Goal: Transaction & Acquisition: Obtain resource

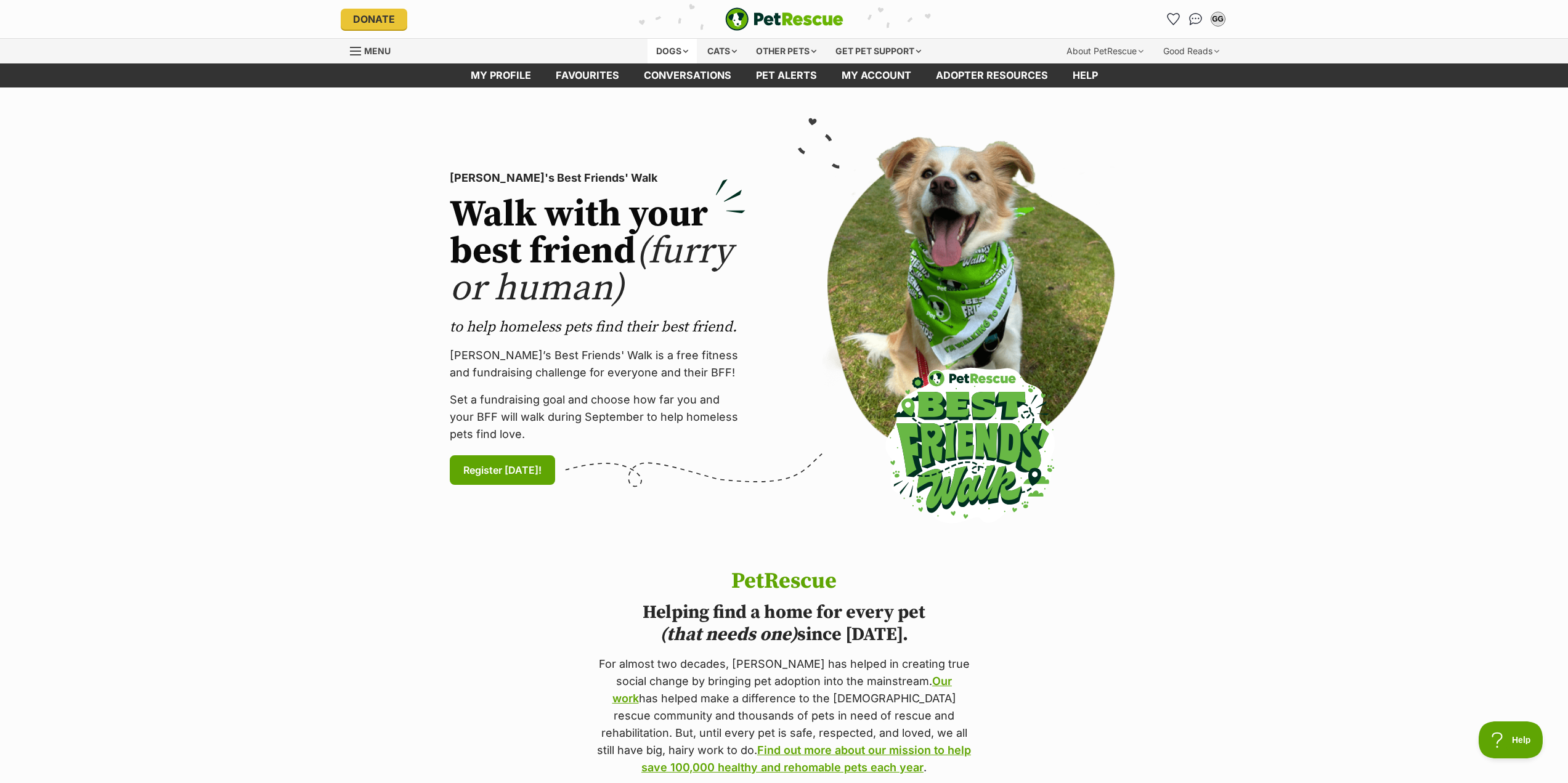
click at [684, 48] on div "Dogs" at bounding box center [672, 51] width 50 height 25
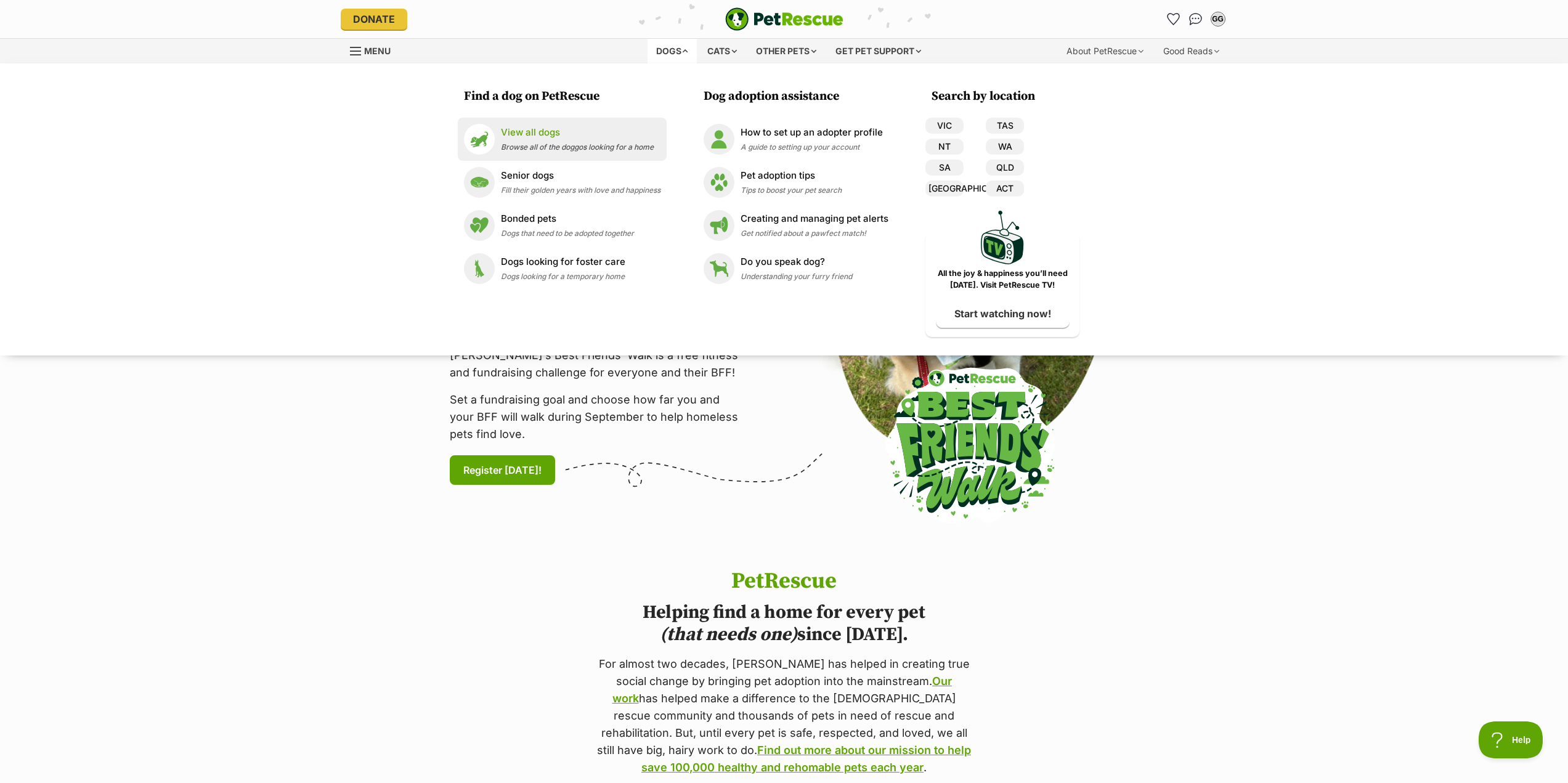
click at [533, 129] on p "View all dogs" at bounding box center [577, 133] width 153 height 14
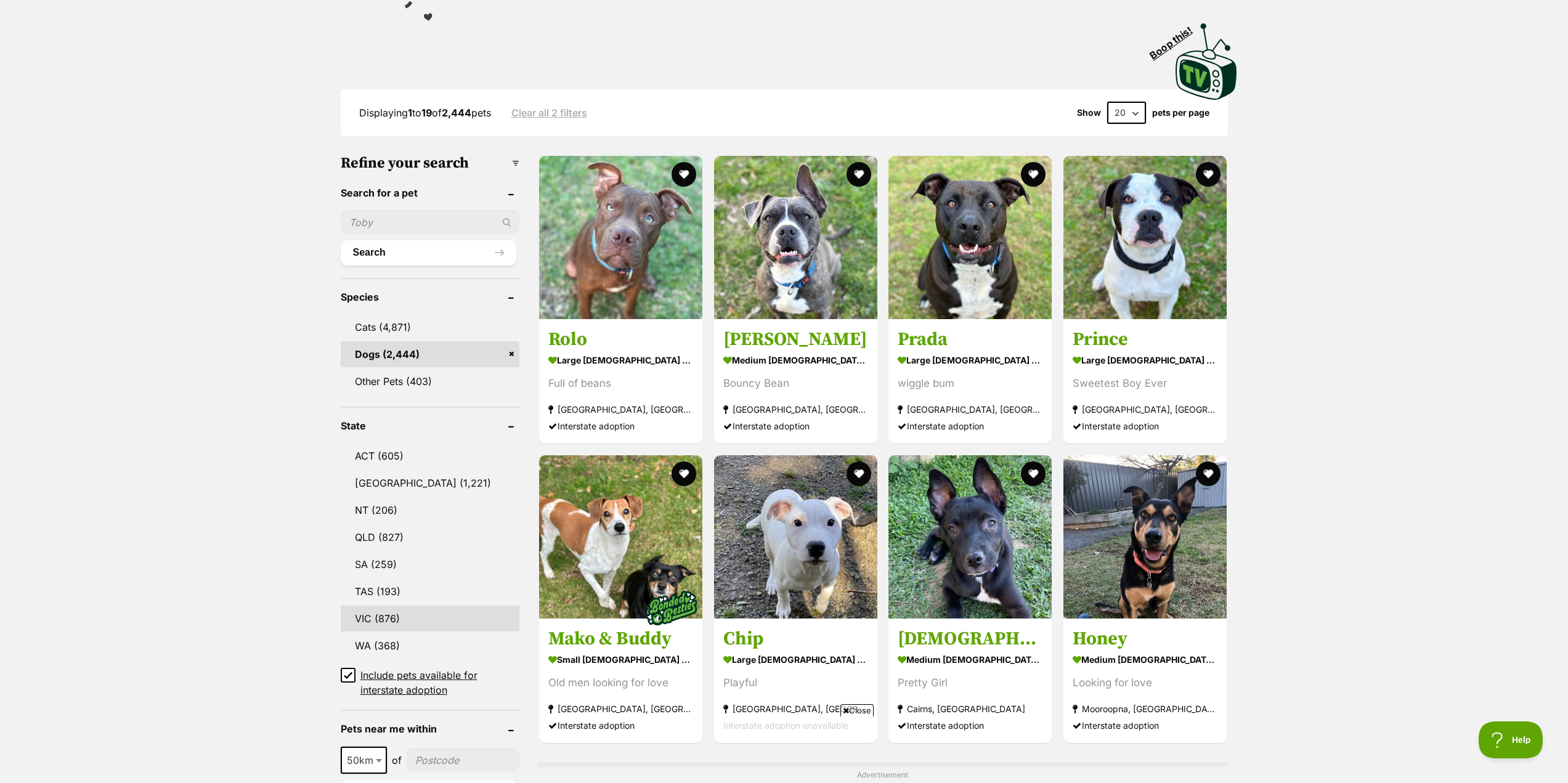
click at [363, 615] on link "VIC (876)" at bounding box center [430, 619] width 179 height 26
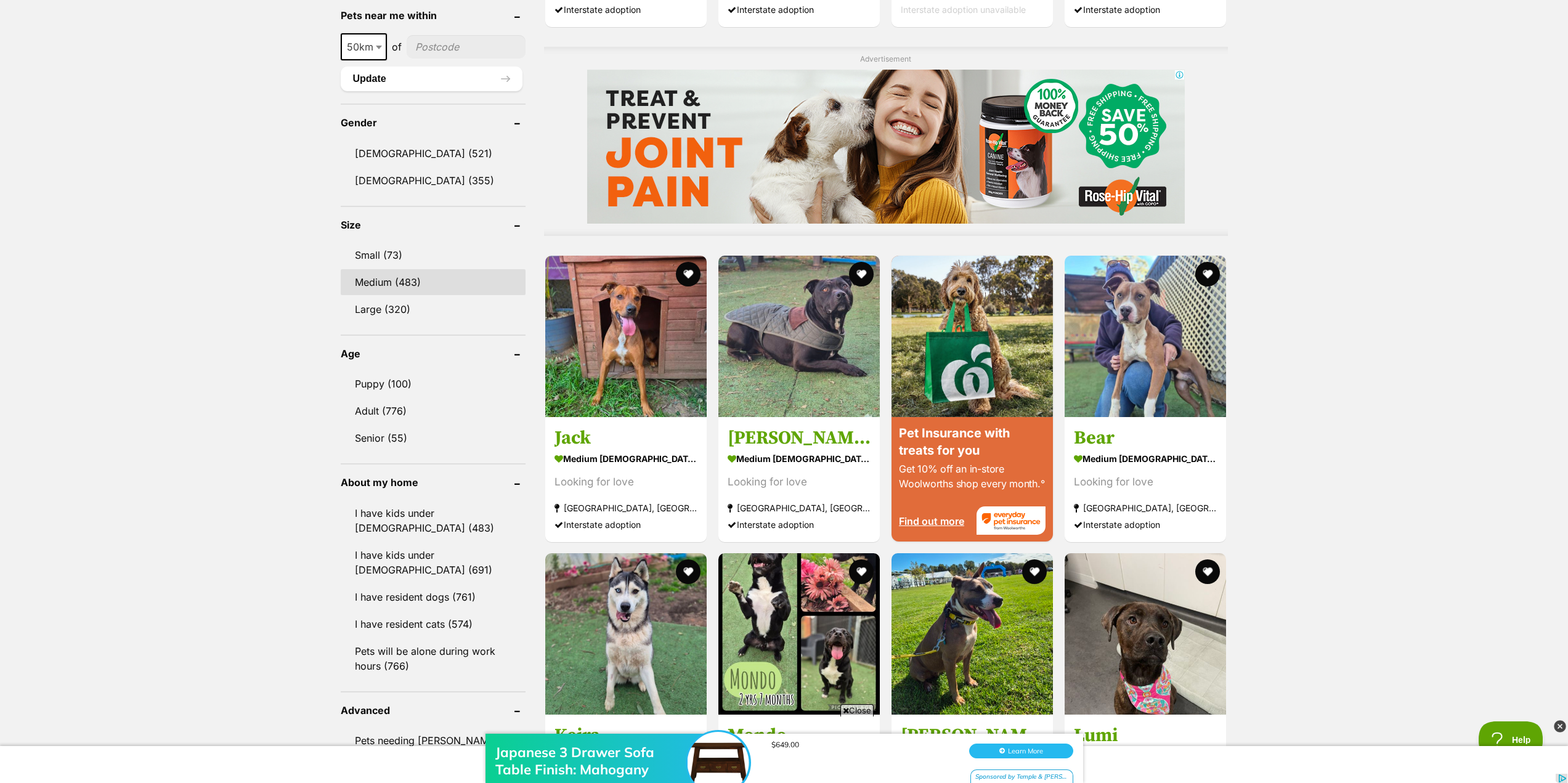
scroll to position [986, 0]
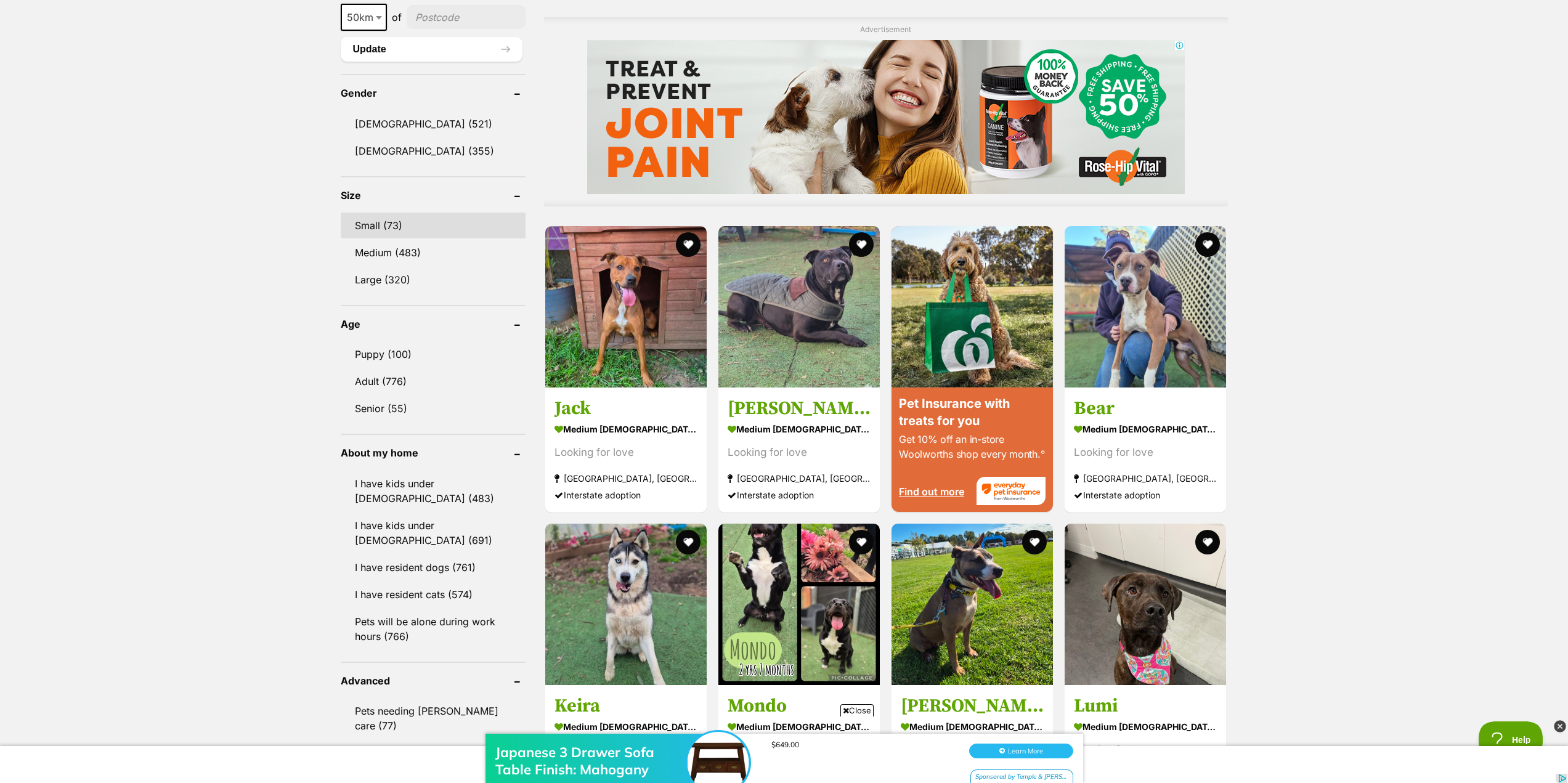
click at [379, 227] on link "Small (73)" at bounding box center [433, 225] width 185 height 26
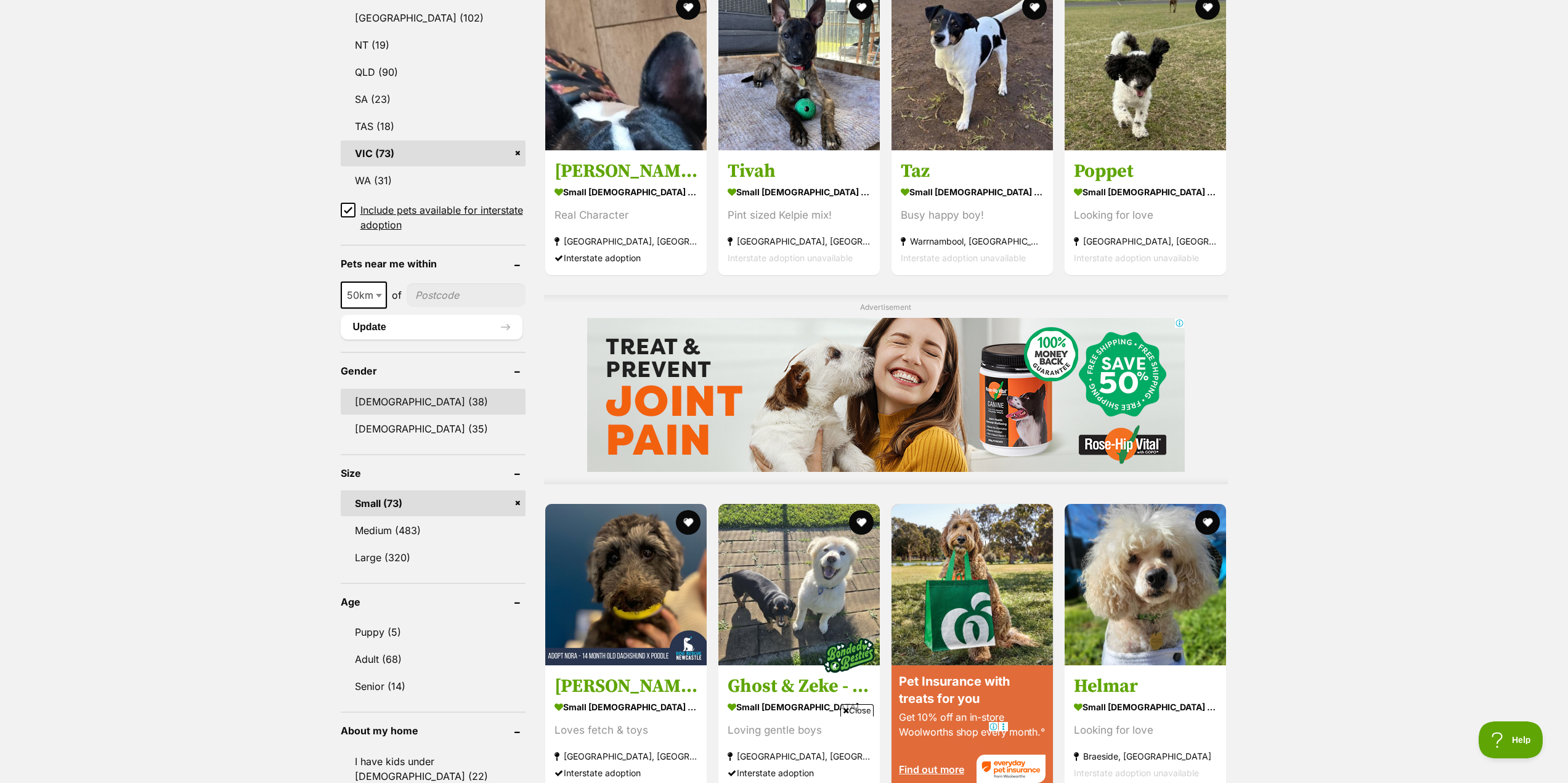
scroll to position [739, 0]
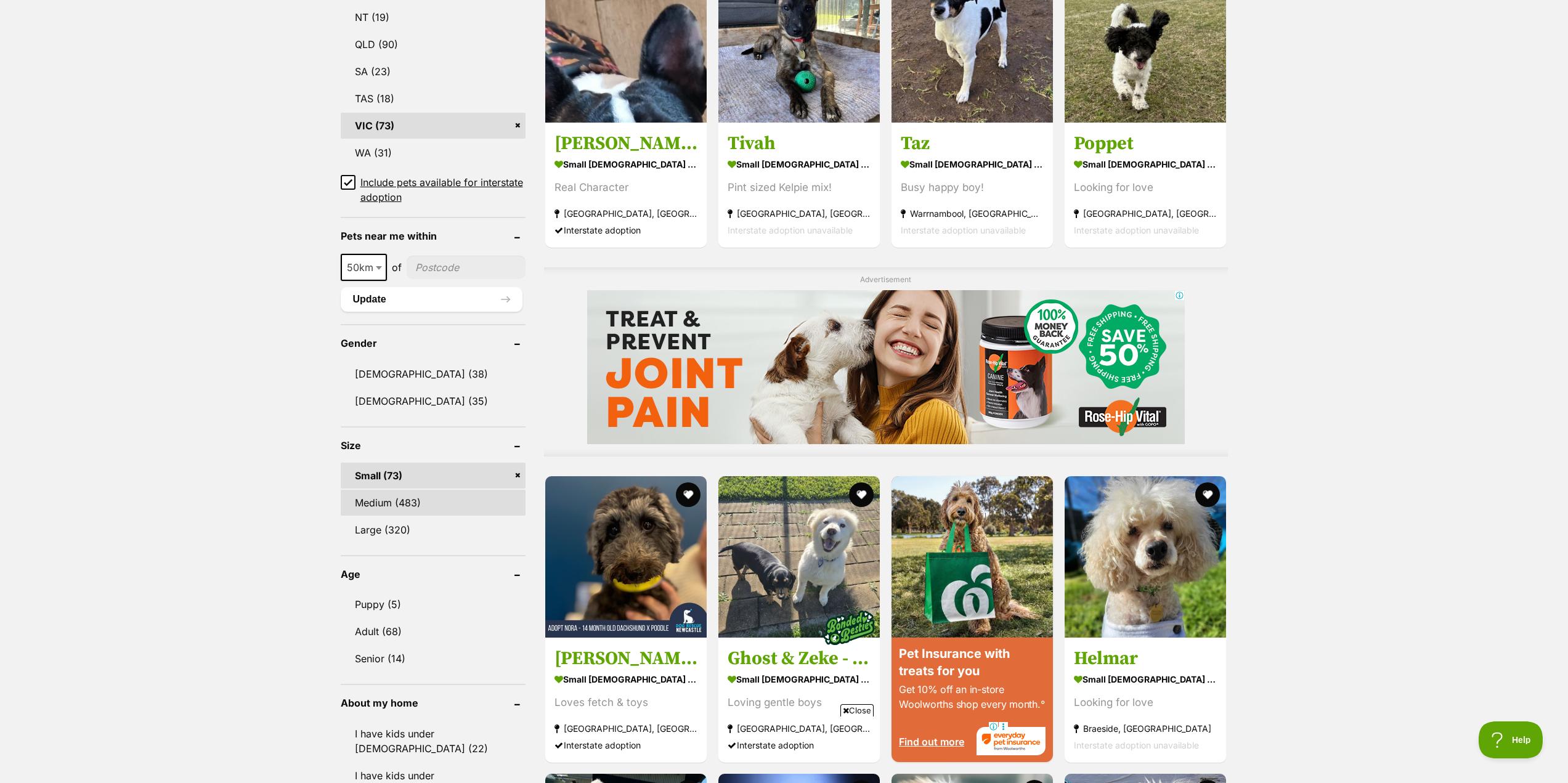
click at [388, 507] on link "Medium (483)" at bounding box center [433, 503] width 185 height 26
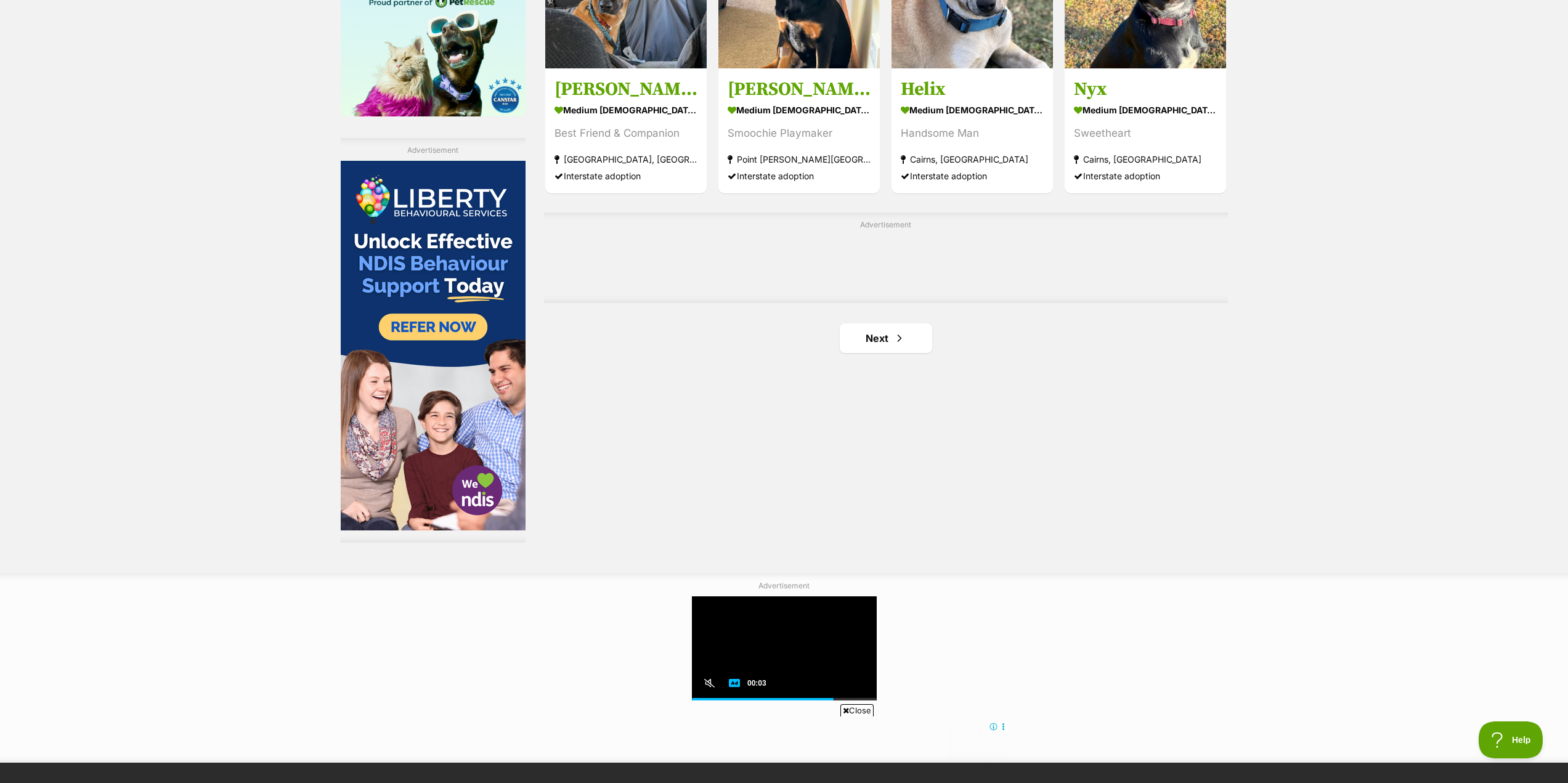
scroll to position [2095, 0]
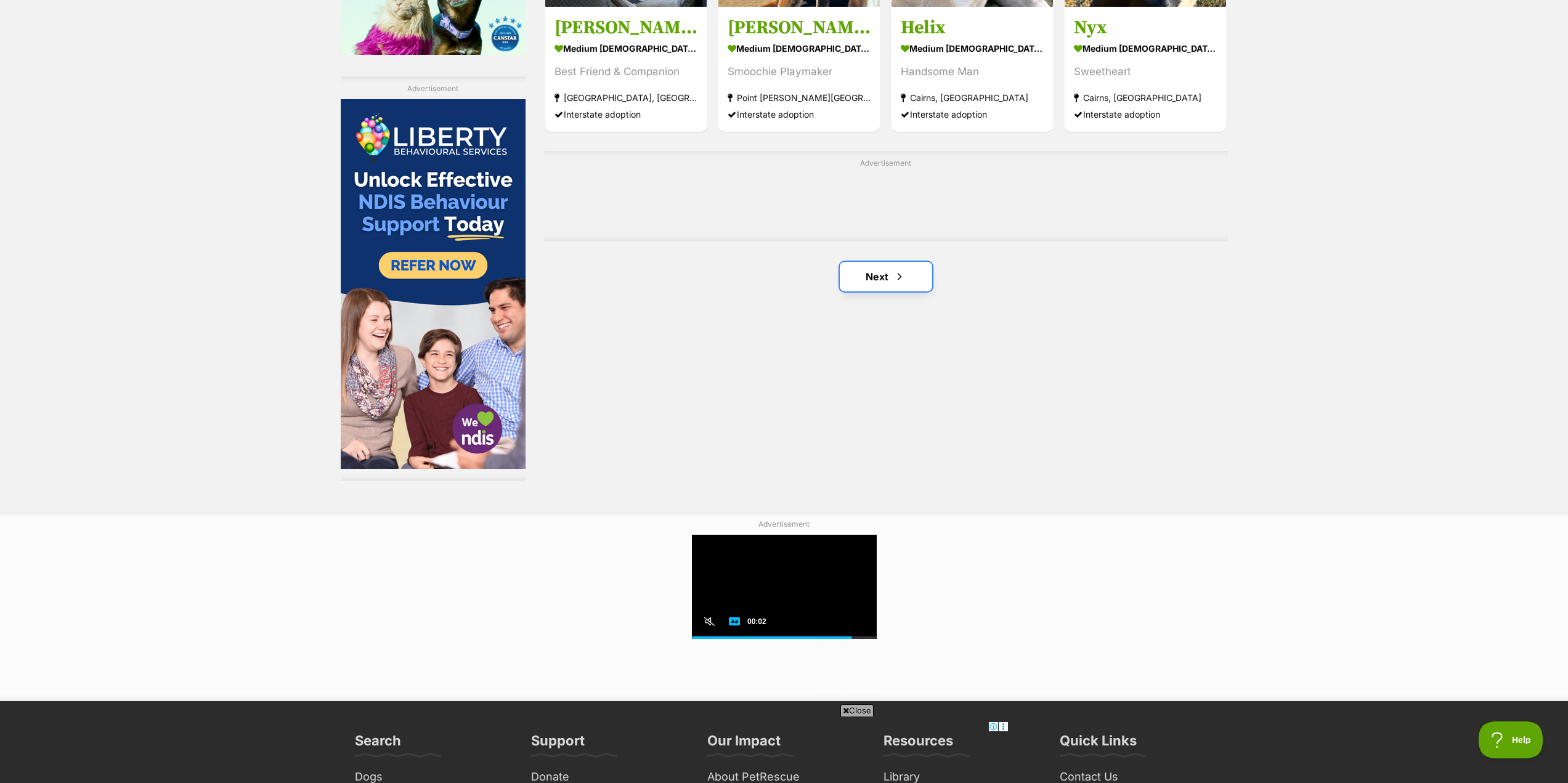
click at [890, 282] on link "Next" at bounding box center [886, 276] width 93 height 29
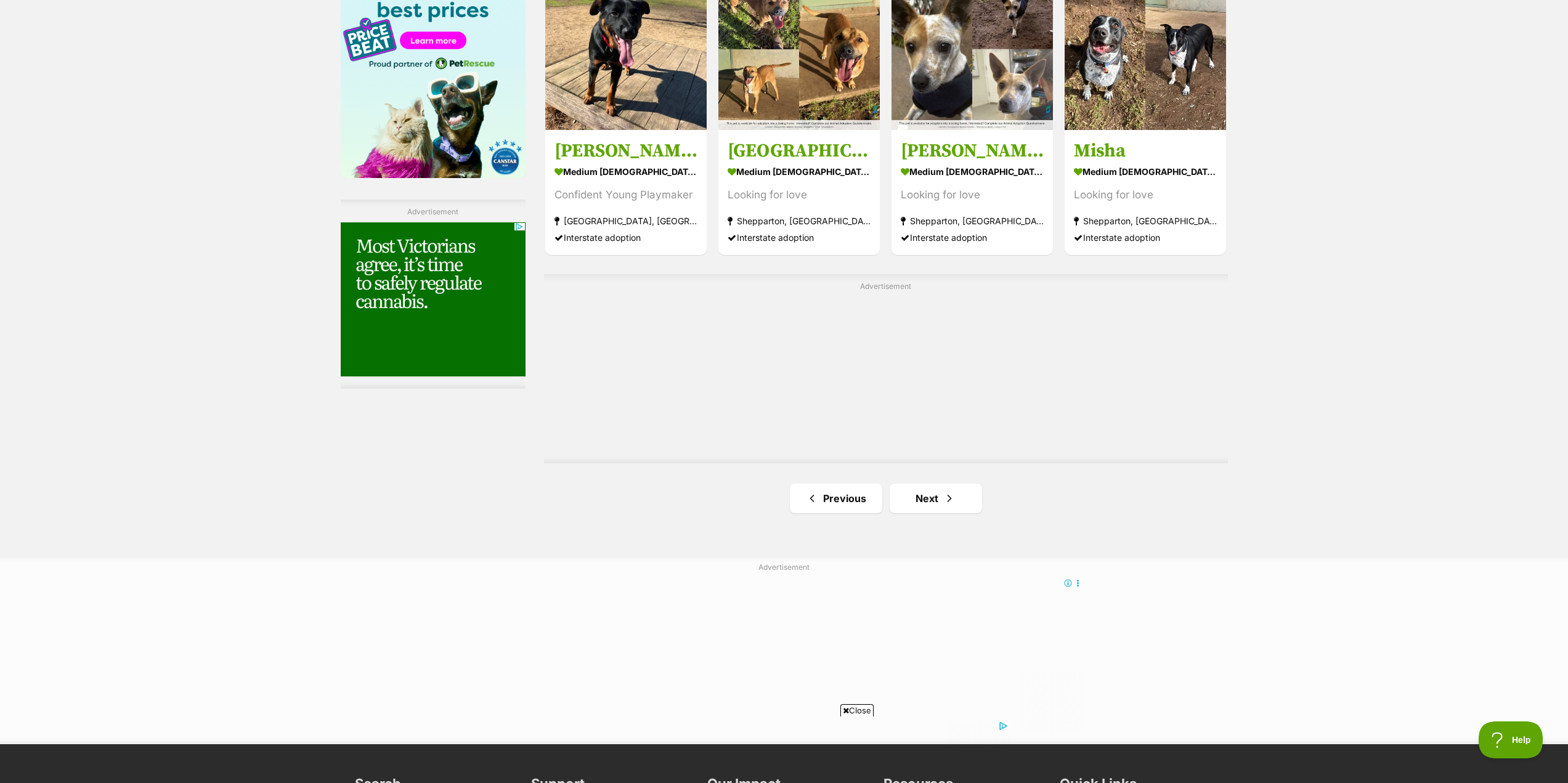
scroll to position [2157, 0]
